Goal: Register for event/course

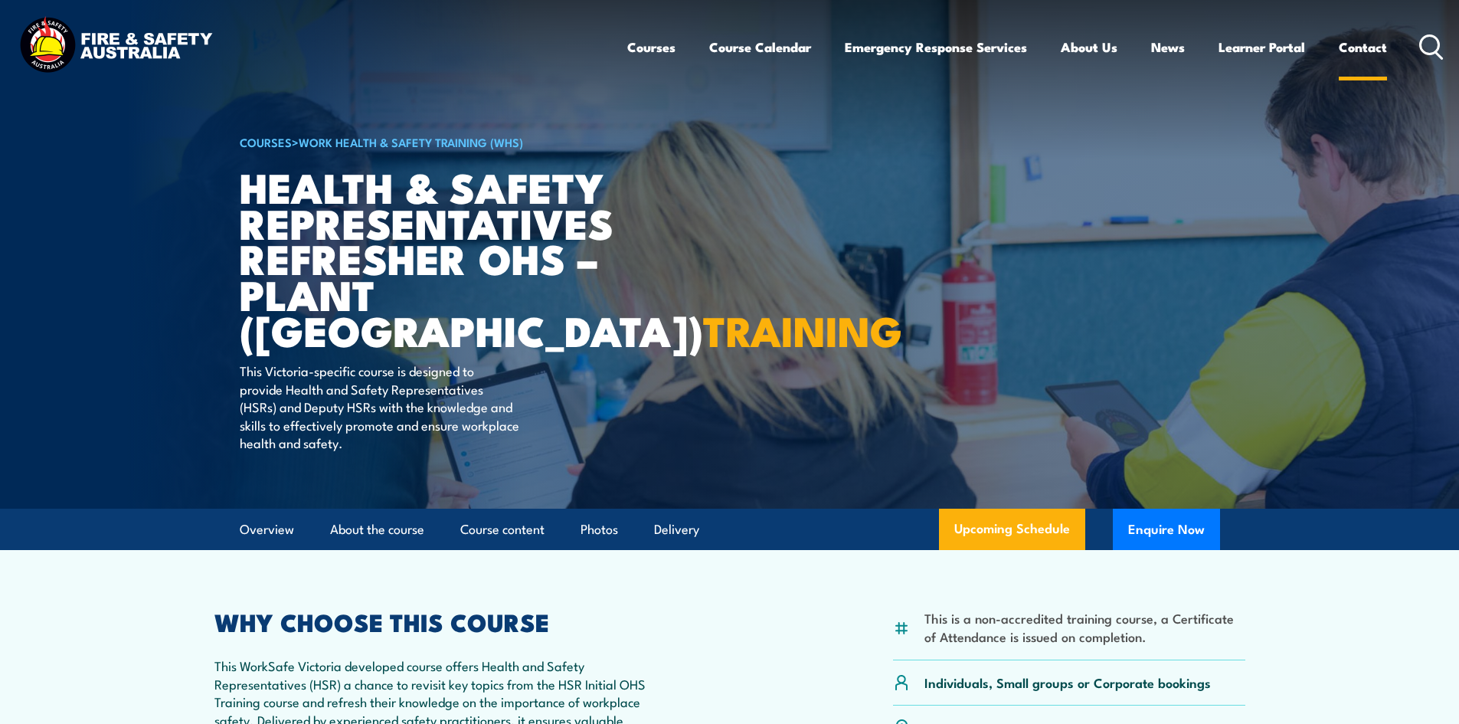
click at [1359, 51] on link "Contact" at bounding box center [1363, 47] width 48 height 41
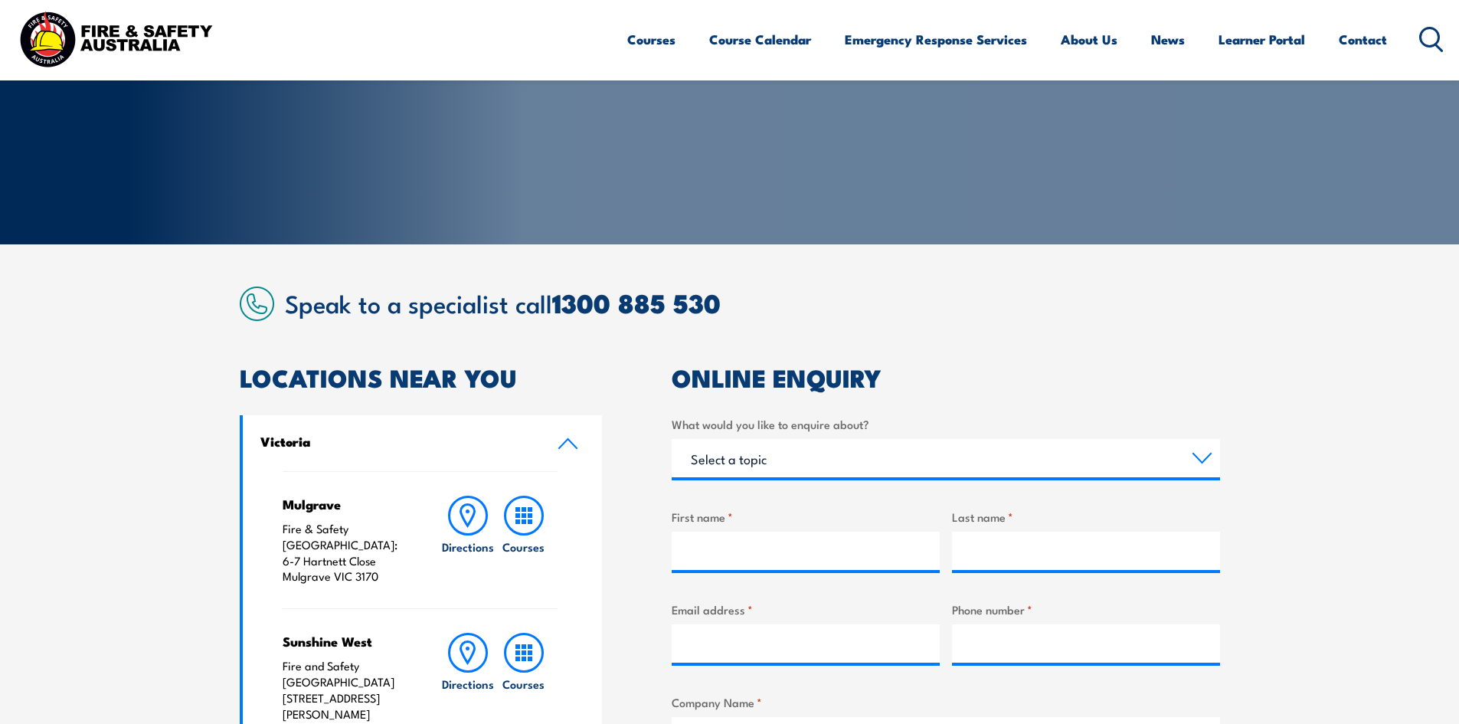
scroll to position [230, 0]
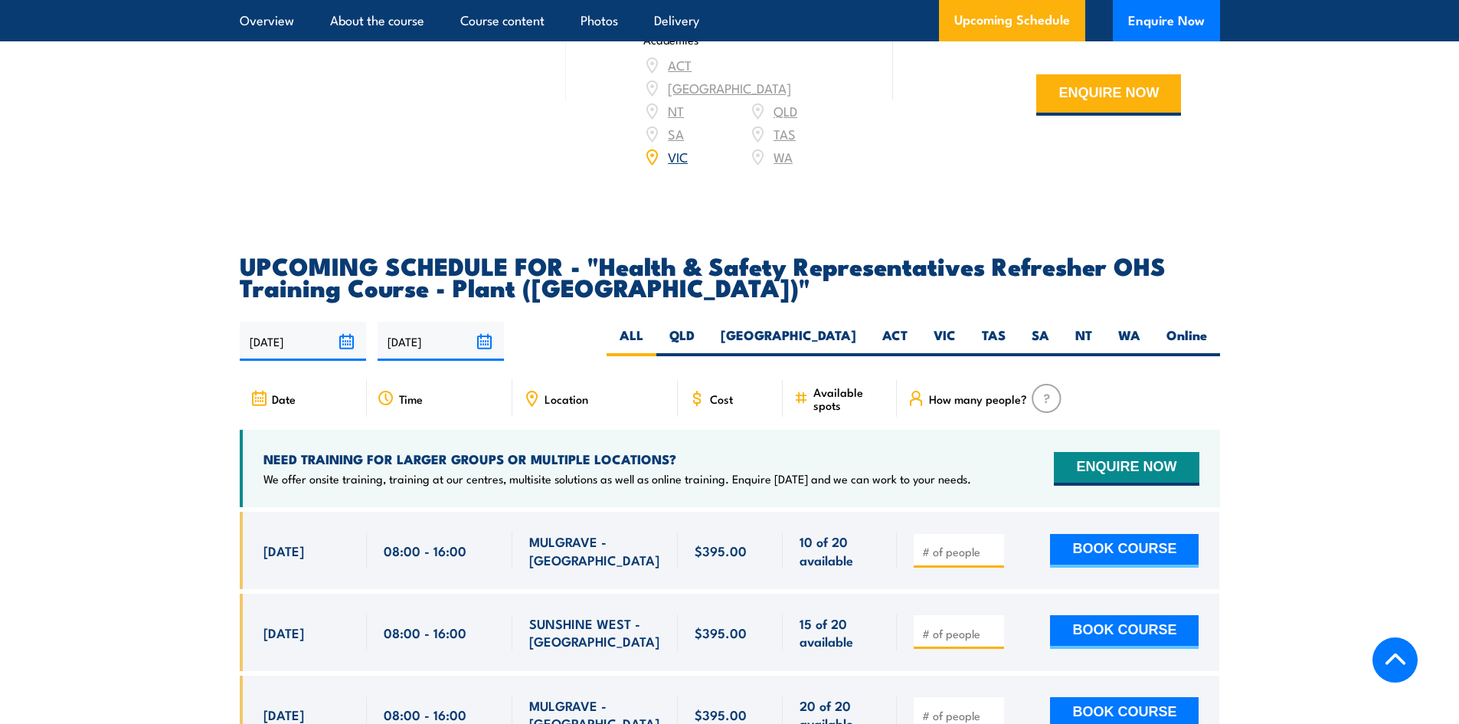
scroll to position [2681, 0]
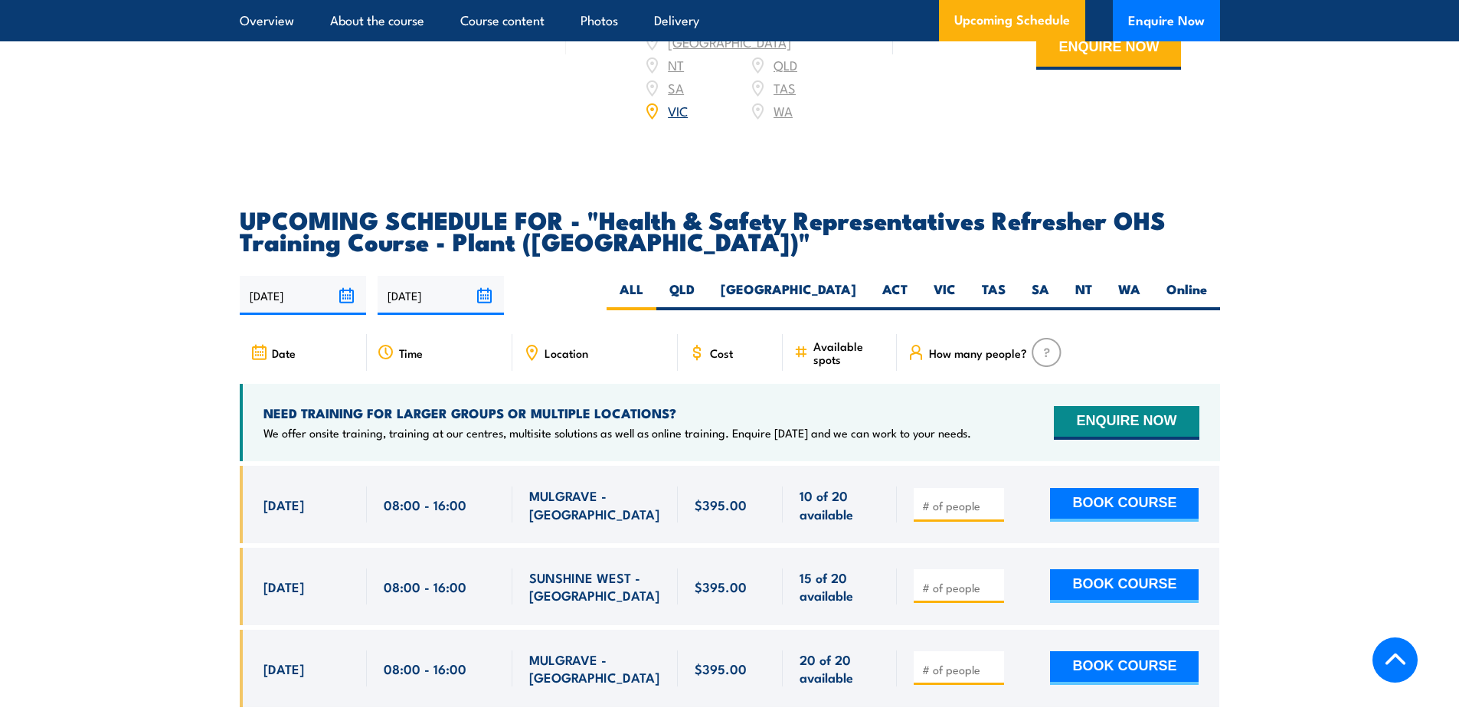
drag, startPoint x: 254, startPoint y: 463, endPoint x: 342, endPoint y: 469, distance: 88.3
click at [342, 469] on div "20 Oct, 2025, 08:00 - 08:00" at bounding box center [303, 504] width 127 height 77
click at [165, 305] on section "UPCOMING SCHEDULE FOR - "Health & Safety Representatives Refresher OHS Training…" at bounding box center [729, 468] width 1459 height 521
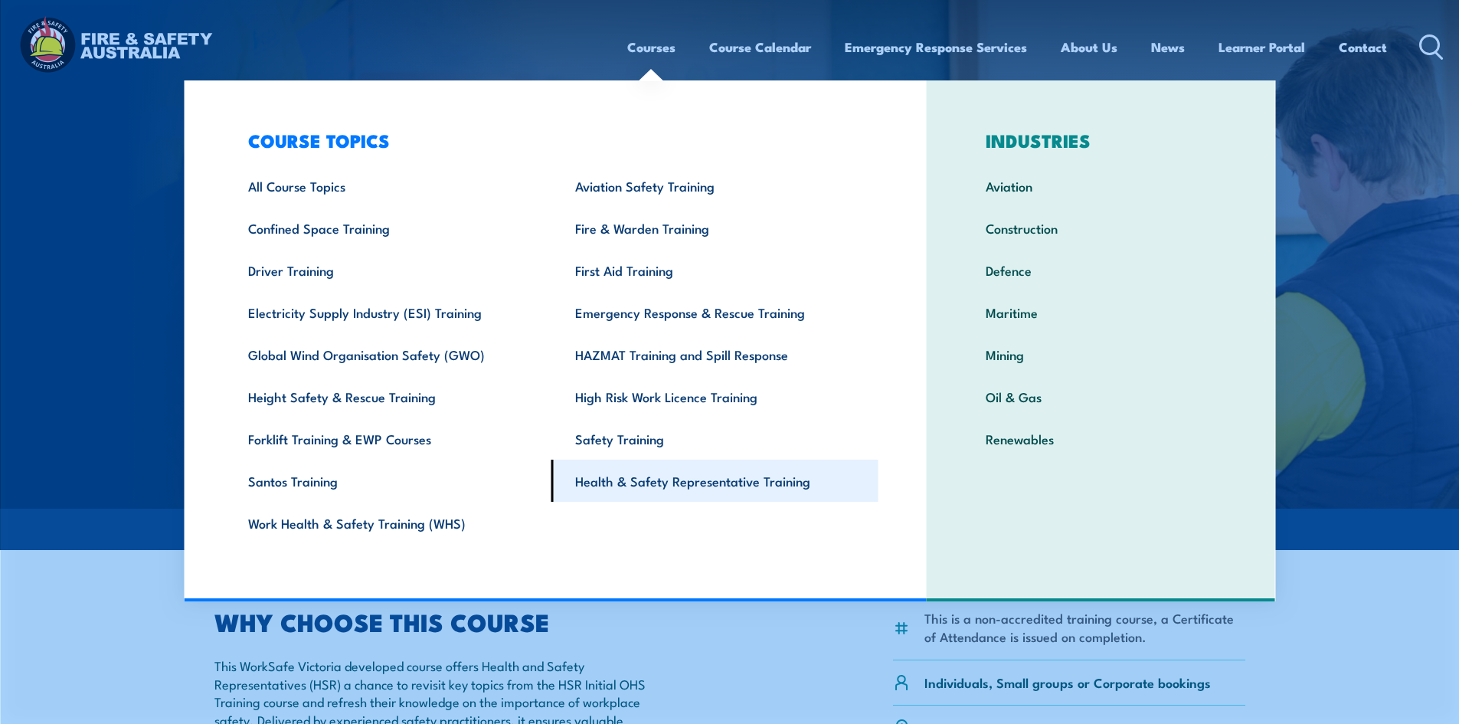
click at [627, 471] on link "Health & Safety Representative Training" at bounding box center [715, 481] width 327 height 42
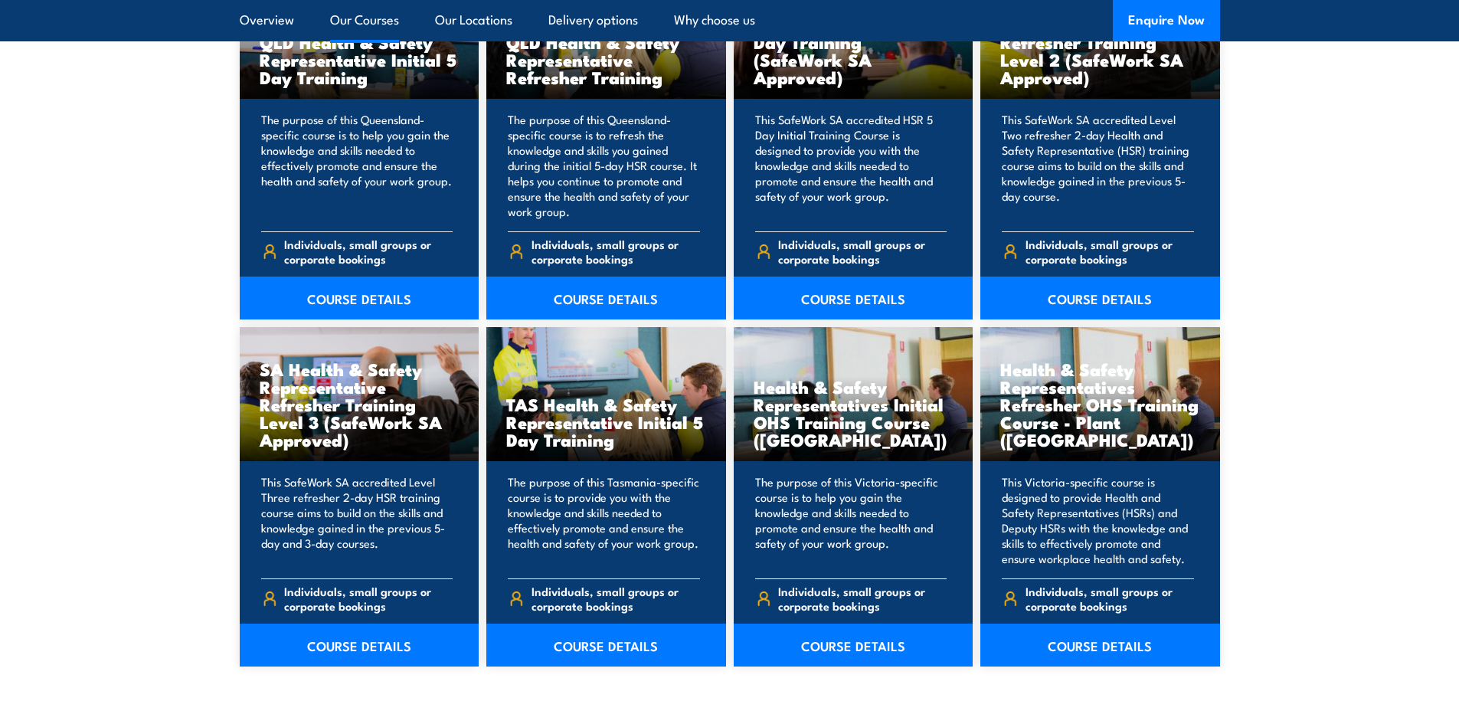
scroll to position [2068, 0]
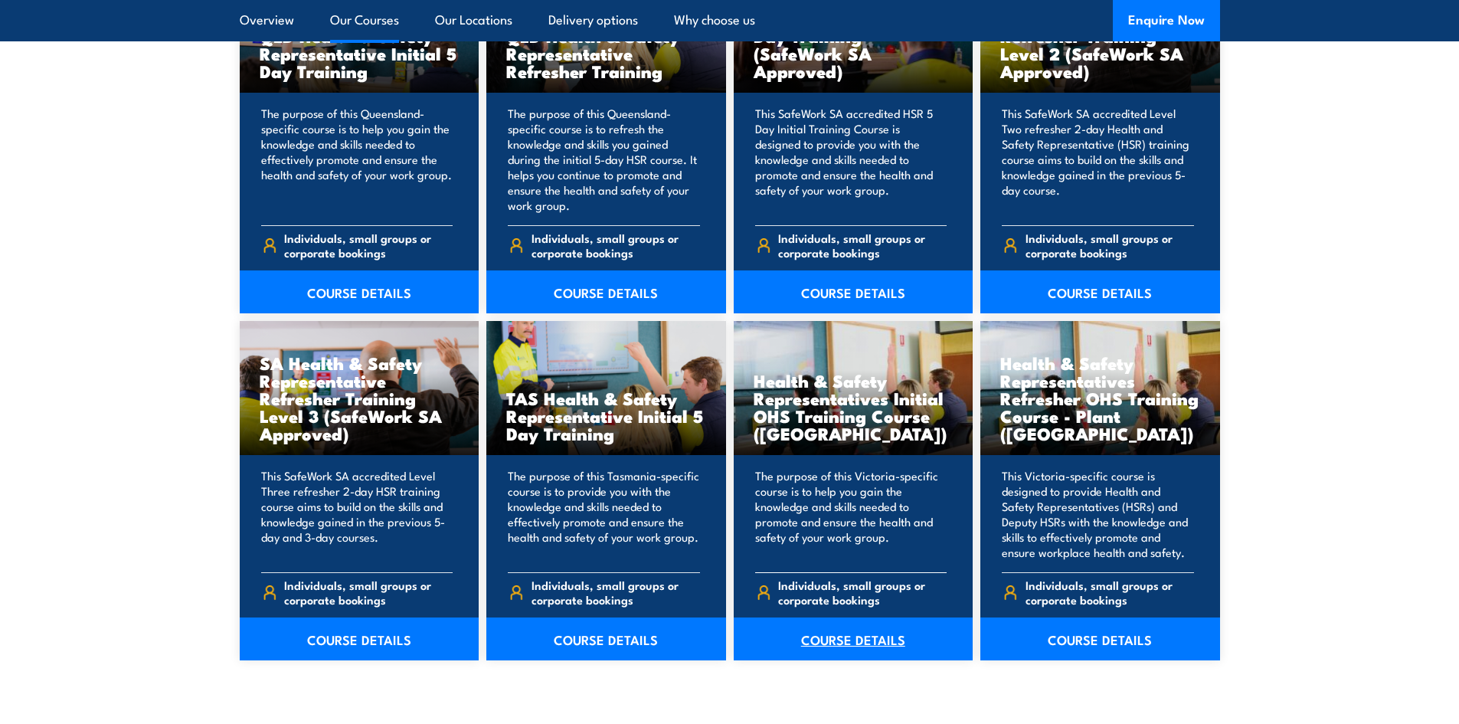
click at [845, 640] on link "COURSE DETAILS" at bounding box center [854, 638] width 240 height 43
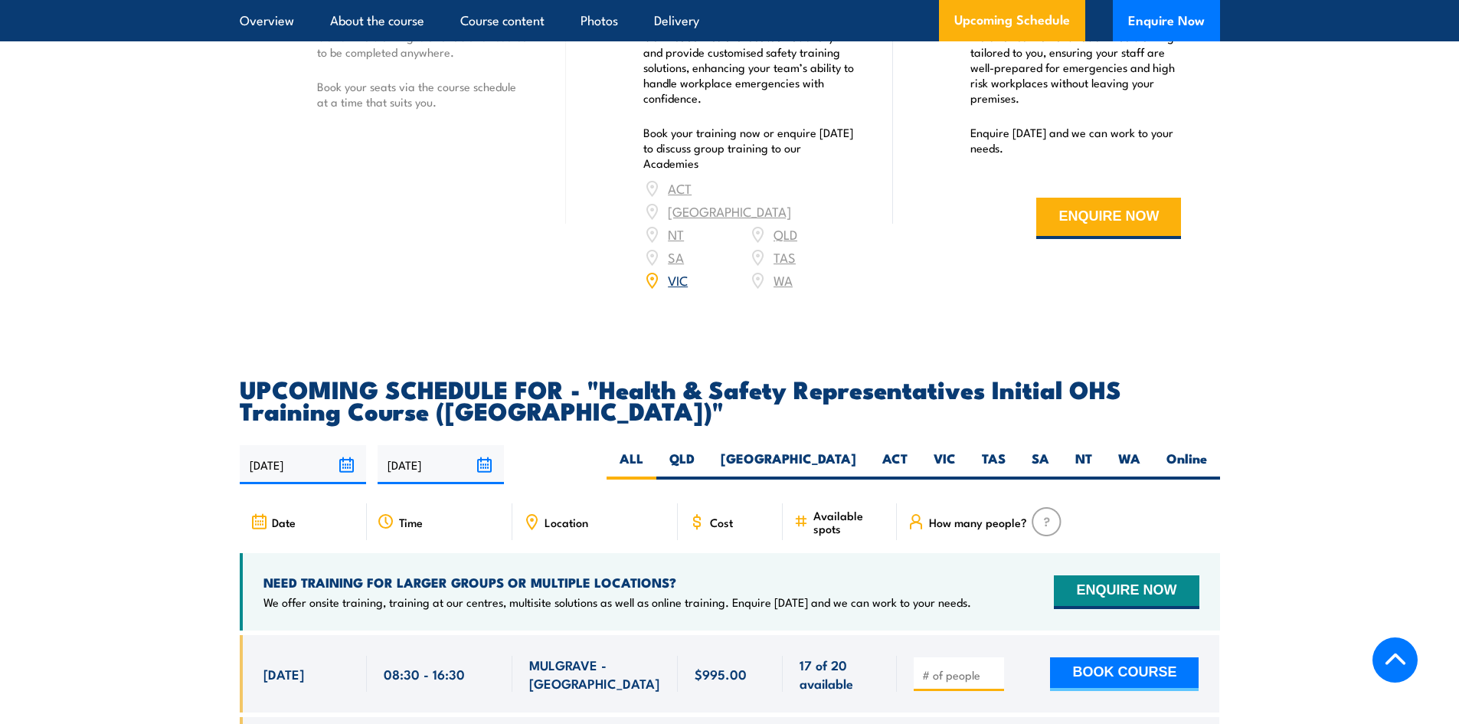
scroll to position [2605, 0]
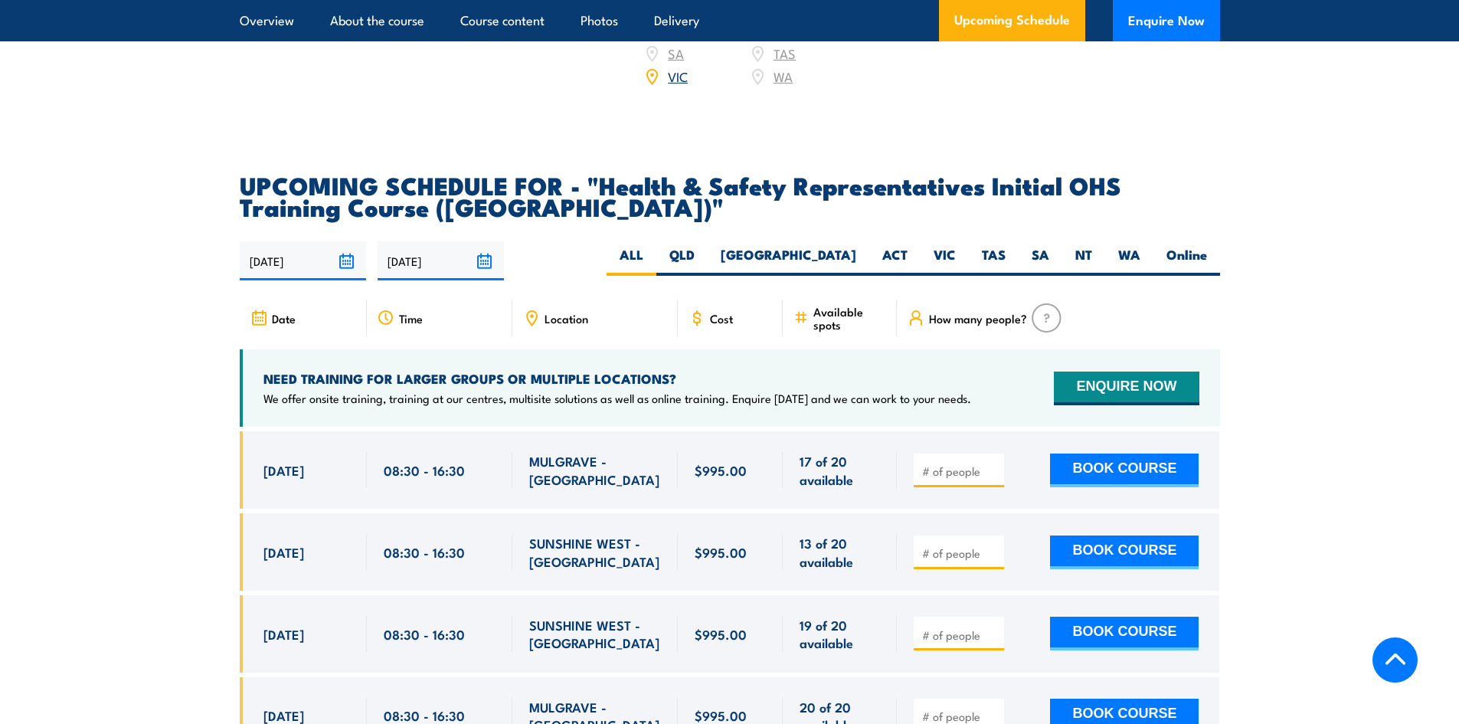
click at [758, 370] on h4 "NEED TRAINING FOR LARGER GROUPS OR MULTIPLE LOCATIONS?" at bounding box center [618, 378] width 708 height 17
click at [957, 463] on input "number" at bounding box center [960, 470] width 77 height 15
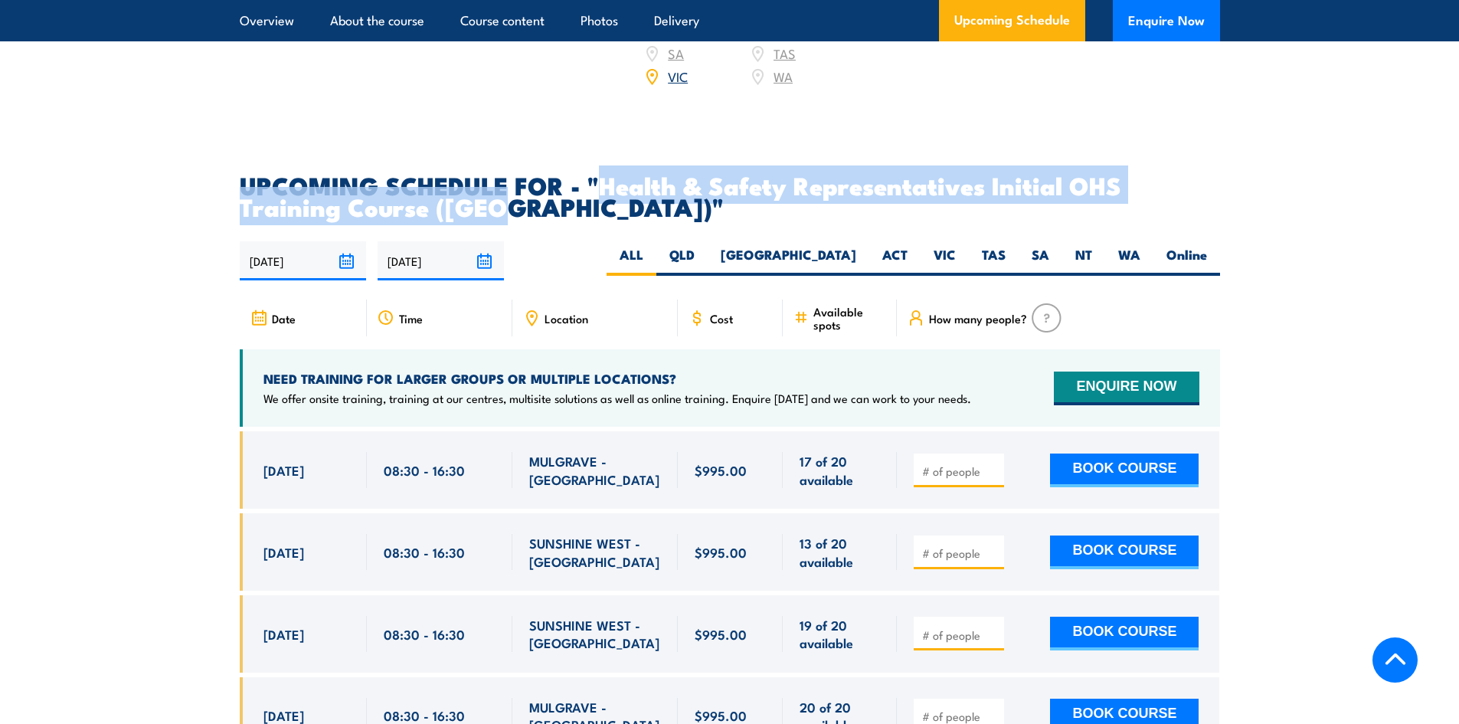
drag, startPoint x: 612, startPoint y: 186, endPoint x: 493, endPoint y: 186, distance: 118.7
click at [493, 186] on h2 "UPCOMING SCHEDULE FOR - "Health & Safety Representatives Initial OHS Training C…" at bounding box center [730, 195] width 981 height 43
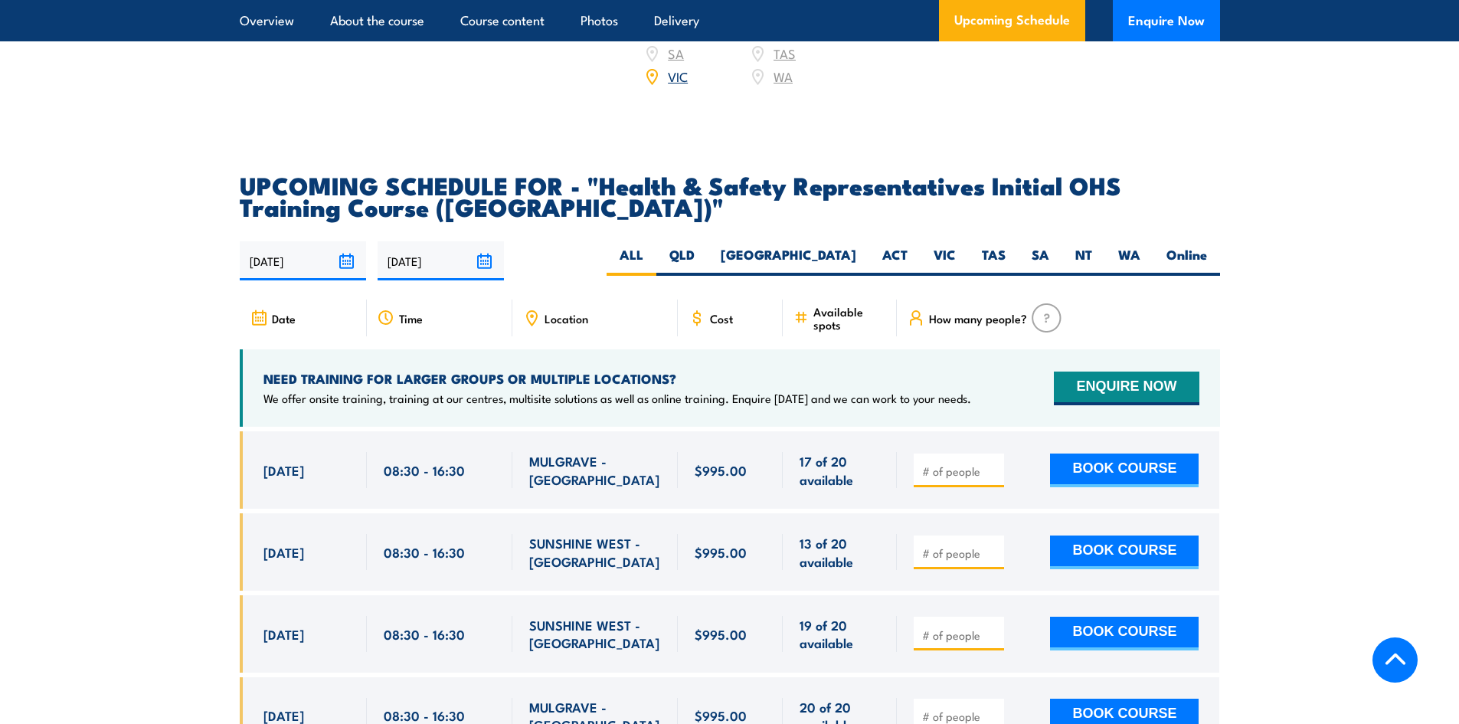
click at [614, 211] on article "UPCOMING SCHEDULE FOR - "Health & Safety Representatives Initial OHS Training C…" at bounding box center [730, 475] width 981 height 603
click at [647, 174] on h2 "UPCOMING SCHEDULE FOR - "Health & Safety Representatives Initial OHS Training C…" at bounding box center [730, 195] width 981 height 43
drag, startPoint x: 601, startPoint y: 156, endPoint x: 691, endPoint y: 171, distance: 91.6
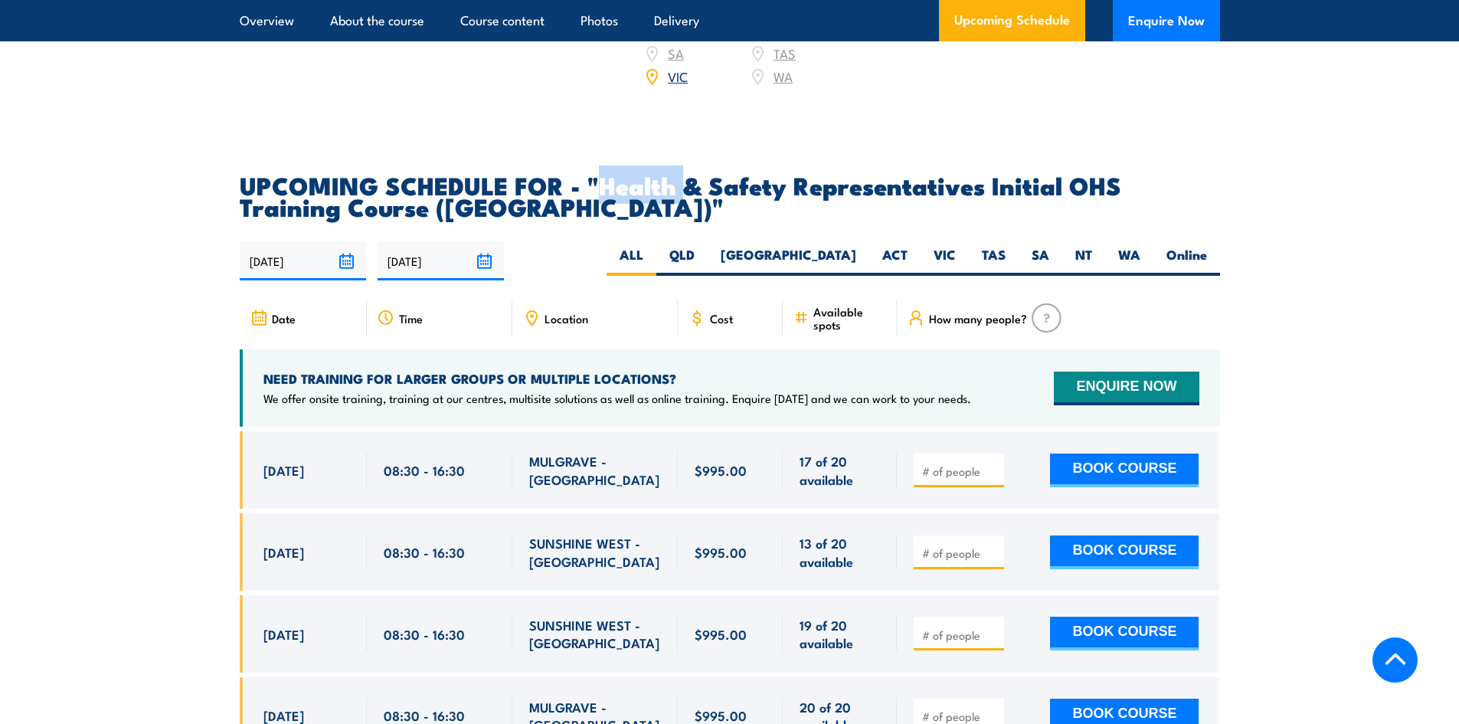
click at [691, 174] on h2 "UPCOMING SCHEDULE FOR - "Health & Safety Representatives Initial OHS Training C…" at bounding box center [730, 195] width 981 height 43
click at [522, 188] on h2 "UPCOMING SCHEDULE FOR - "Health & Safety Representatives Initial OHS Training C…" at bounding box center [730, 195] width 981 height 43
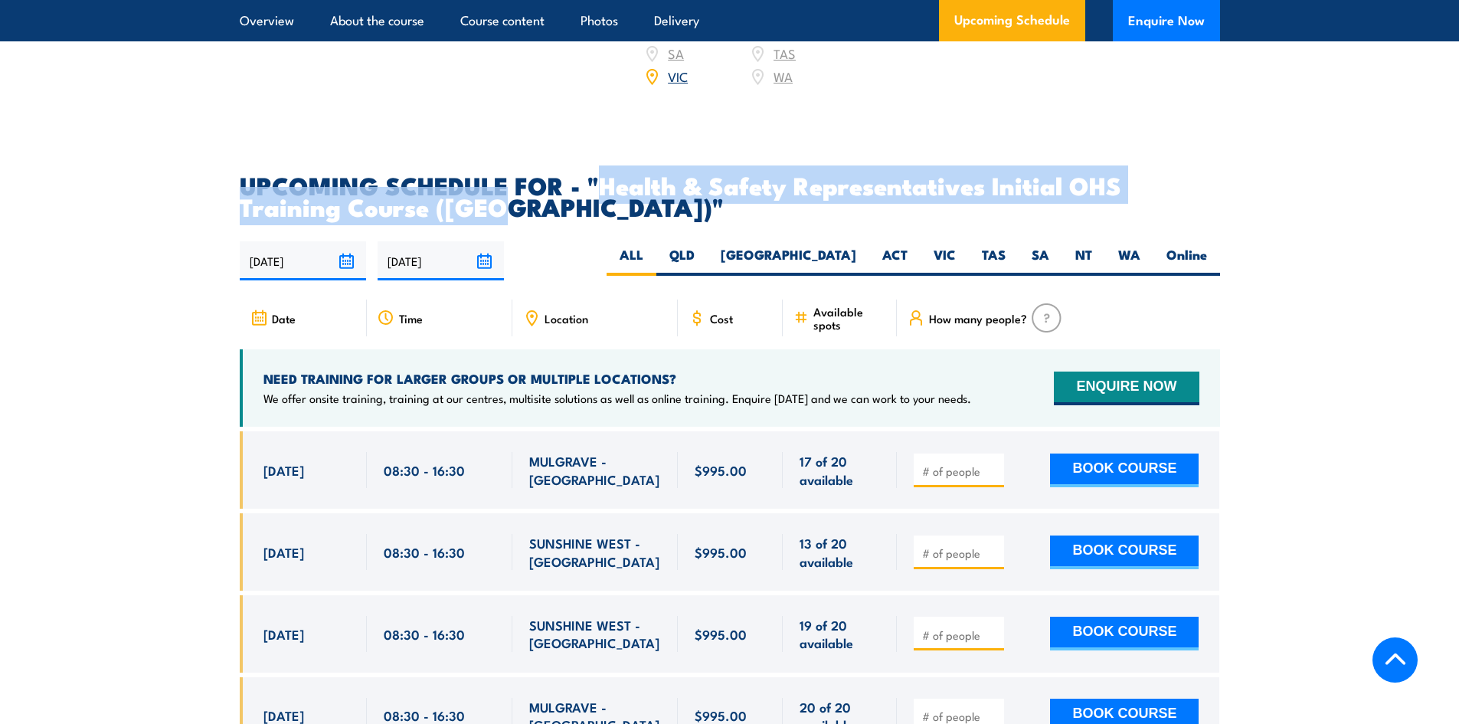
drag, startPoint x: 601, startPoint y: 159, endPoint x: 496, endPoint y: 188, distance: 108.7
click at [496, 188] on h2 "UPCOMING SCHEDULE FOR - "Health & Safety Representatives Initial OHS Training C…" at bounding box center [730, 195] width 981 height 43
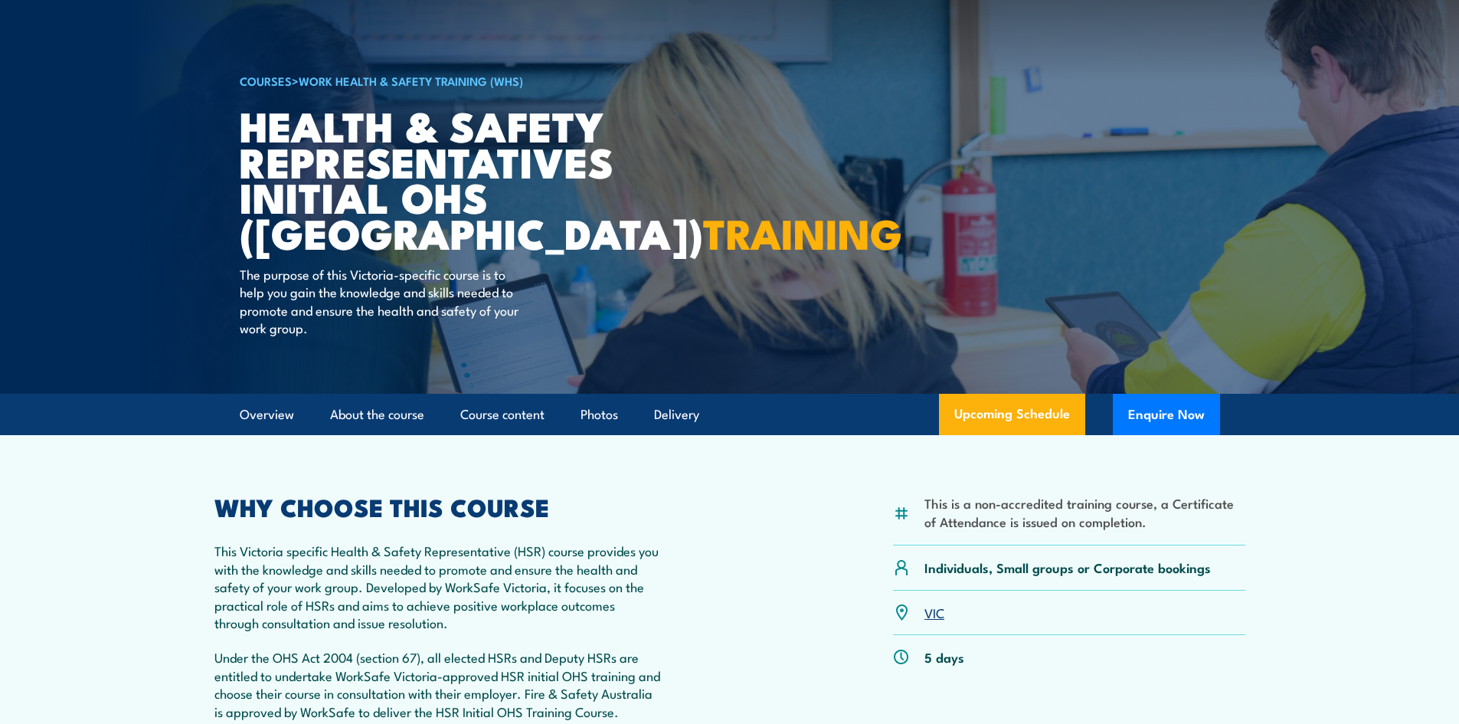
scroll to position [0, 0]
